Goal: Book appointment/travel/reservation

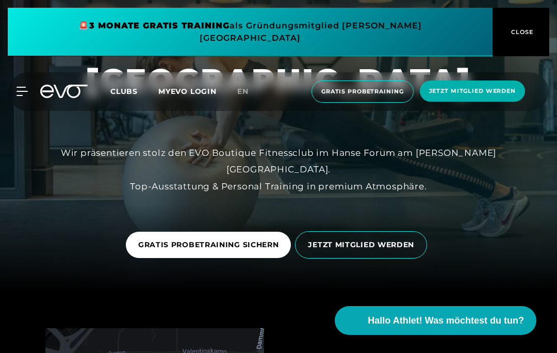
scroll to position [60, 0]
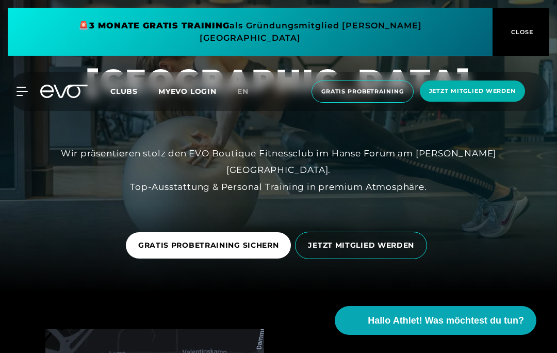
click at [352, 86] on span "Gratis Probetraining" at bounding box center [363, 92] width 102 height 22
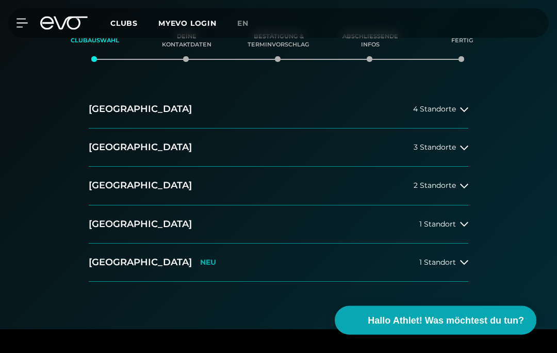
scroll to position [162, 0]
click at [158, 116] on button "[GEOGRAPHIC_DATA] 4 Standorte" at bounding box center [279, 109] width 380 height 38
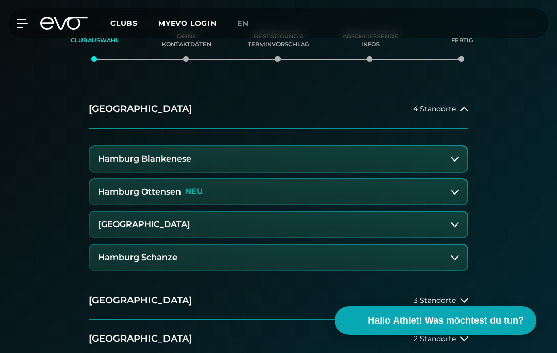
click at [138, 228] on button "[GEOGRAPHIC_DATA]" at bounding box center [279, 225] width 378 height 26
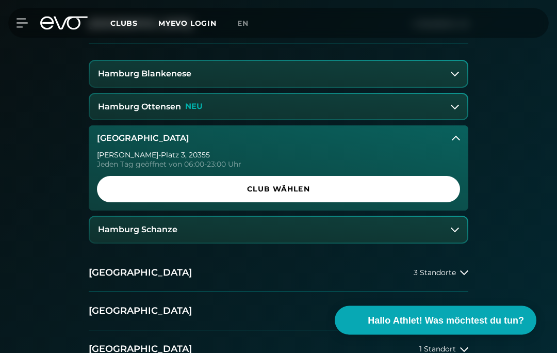
scroll to position [247, 0]
click at [168, 190] on span "Club wählen" at bounding box center [278, 189] width 339 height 11
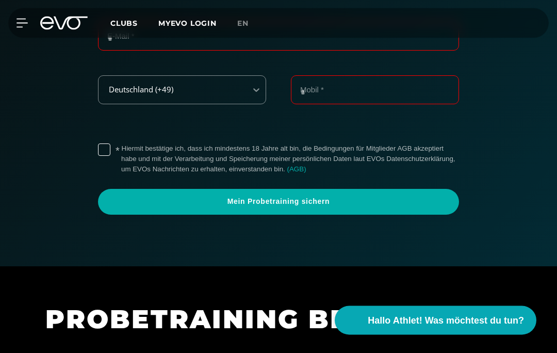
scroll to position [345, 0]
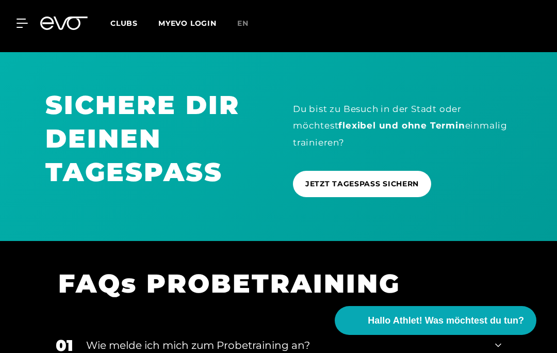
scroll to position [981, 0]
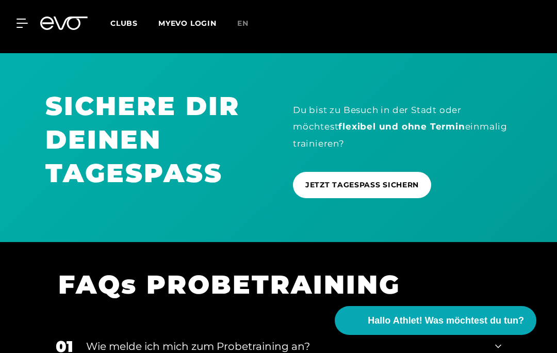
click at [328, 180] on span "JETZT TAGESPASS SICHERN" at bounding box center [363, 185] width 114 height 11
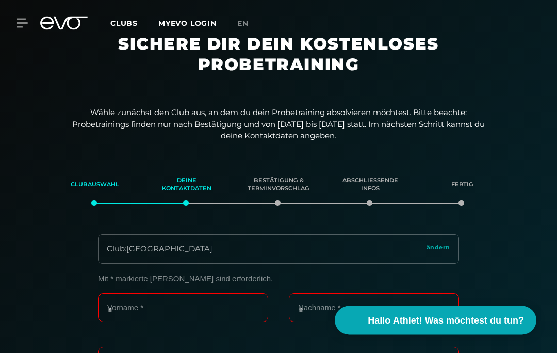
scroll to position [0, 0]
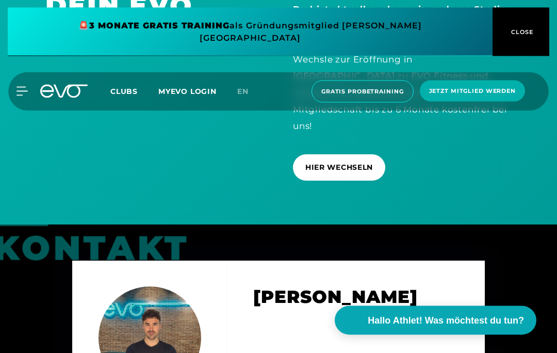
scroll to position [2776, 0]
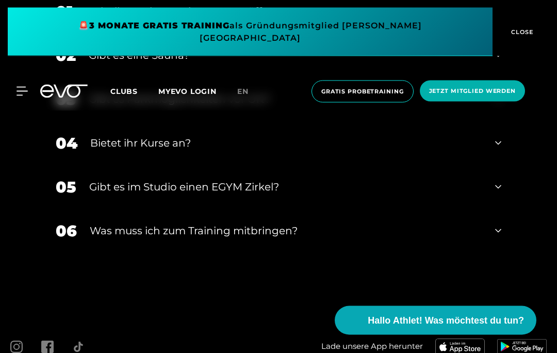
click at [103, 63] on div "Gibt es eine Sauna?" at bounding box center [286, 55] width 394 height 15
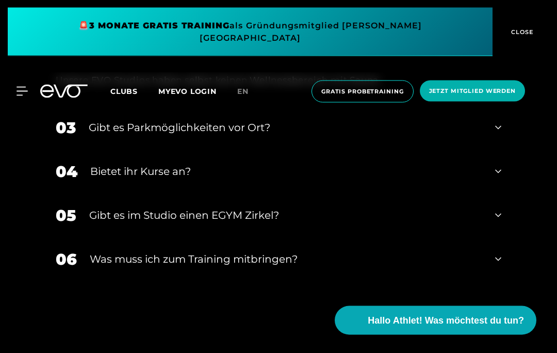
scroll to position [3603, 0]
click at [104, 135] on div "Gibt es Parkmöglichkeiten vor Ort?" at bounding box center [286, 127] width 394 height 15
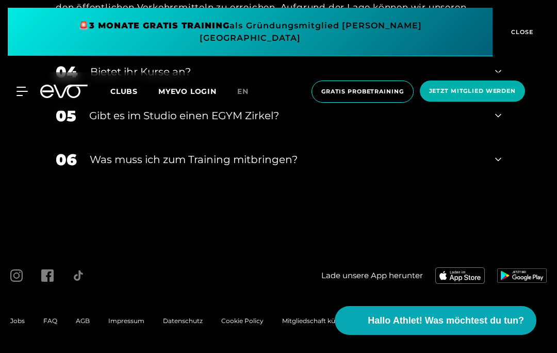
scroll to position [3845, 0]
click at [106, 167] on div "Was muss ich zum Training mitbringen?" at bounding box center [286, 159] width 393 height 15
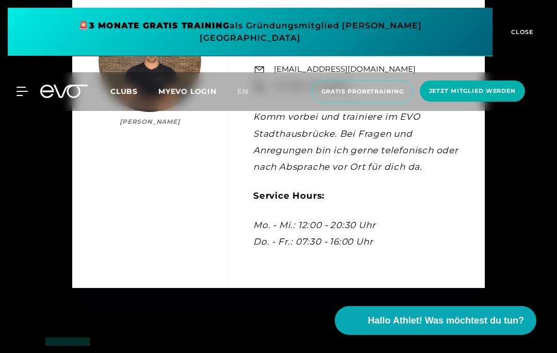
scroll to position [3053, 0]
